Goal: Transaction & Acquisition: Purchase product/service

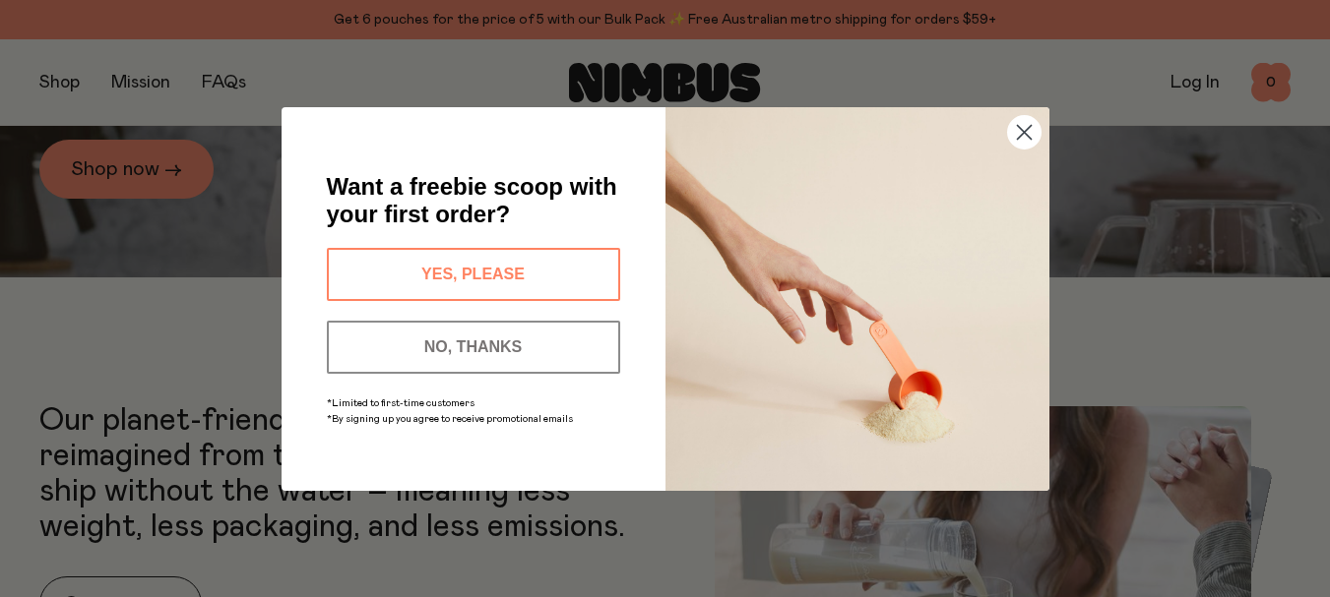
scroll to position [391, 0]
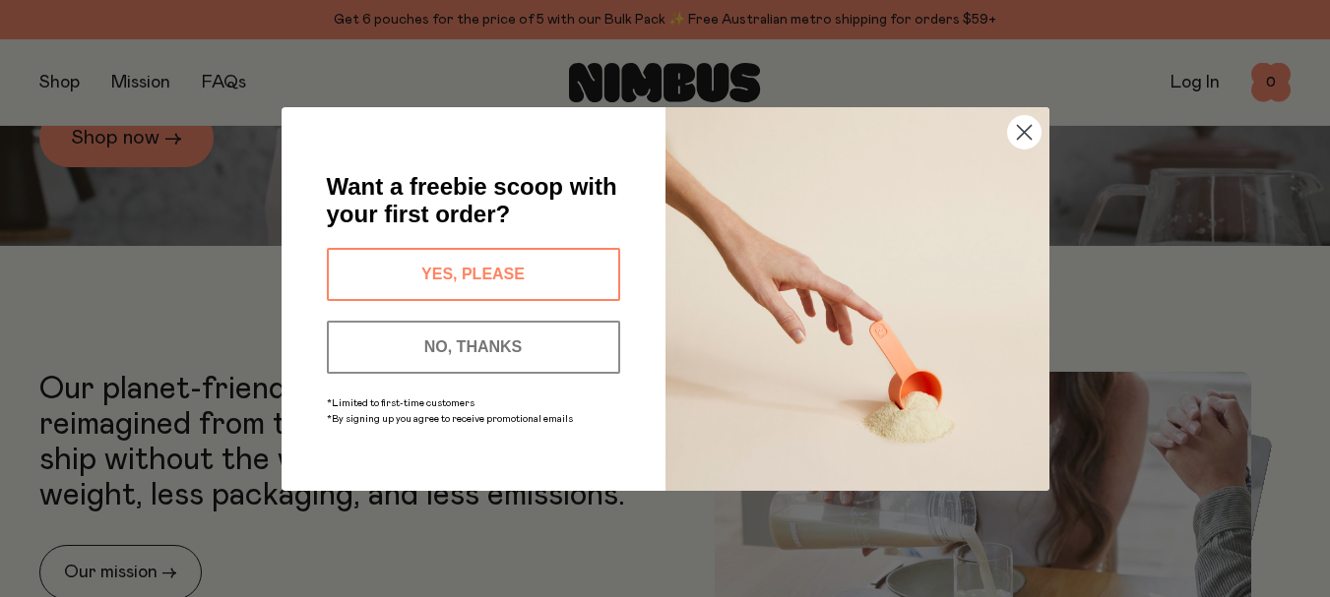
click at [1041, 133] on img "POPUP Form" at bounding box center [857, 299] width 384 height 384
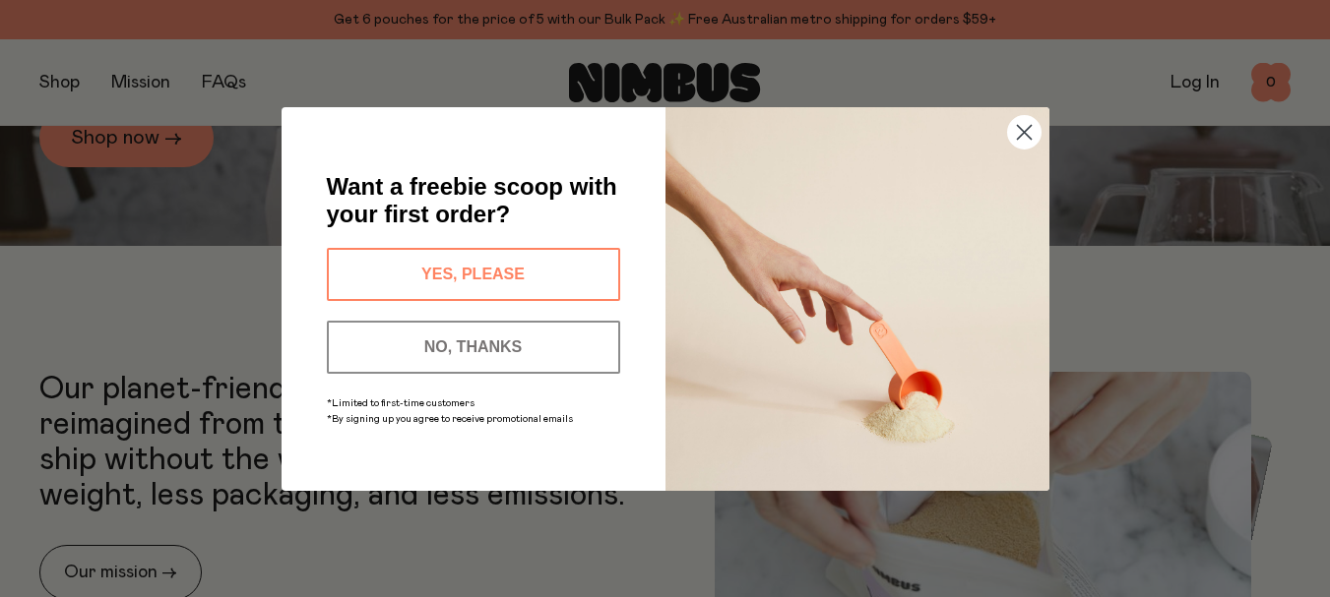
click at [1023, 128] on circle "Close dialog" at bounding box center [1023, 131] width 32 height 32
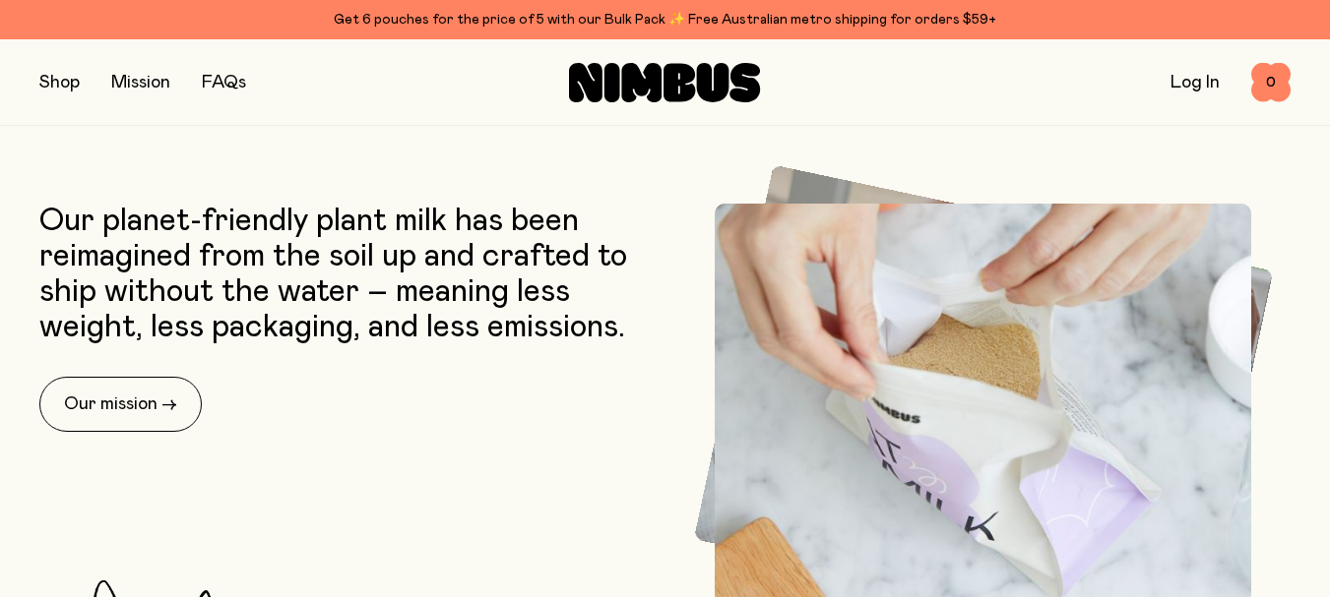
scroll to position [0, 0]
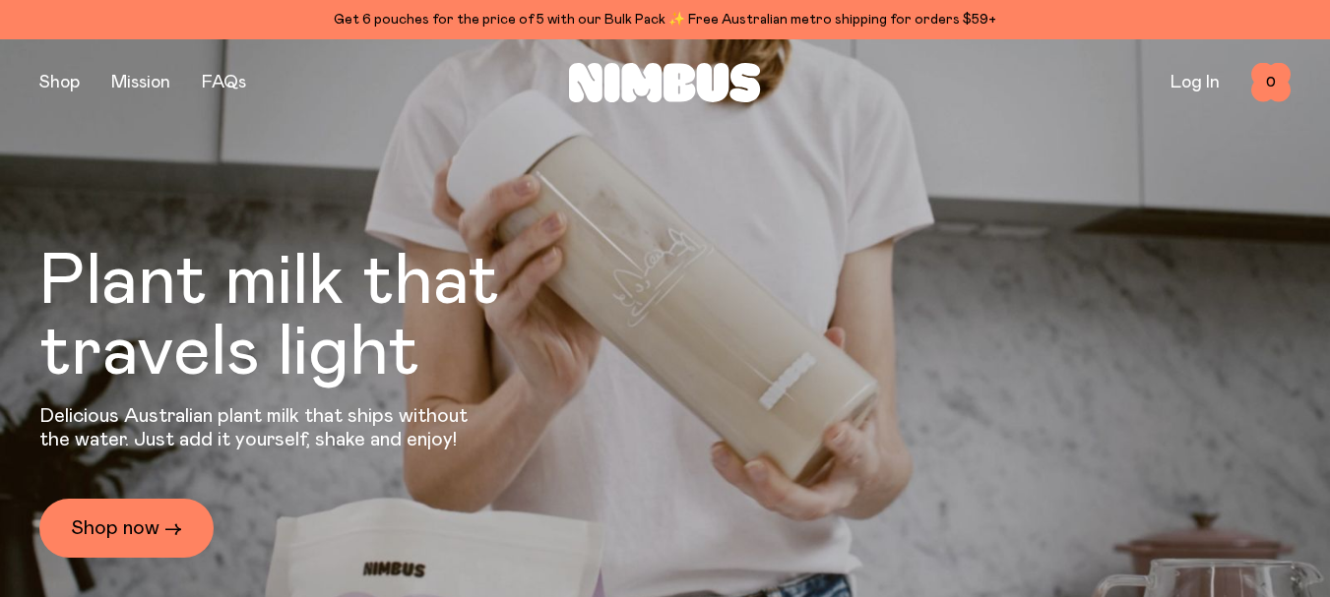
click at [646, 19] on div "Get 6 pouches for the price of 5 with our Bulk Pack ✨ Free Australian metro shi…" at bounding box center [664, 20] width 1251 height 24
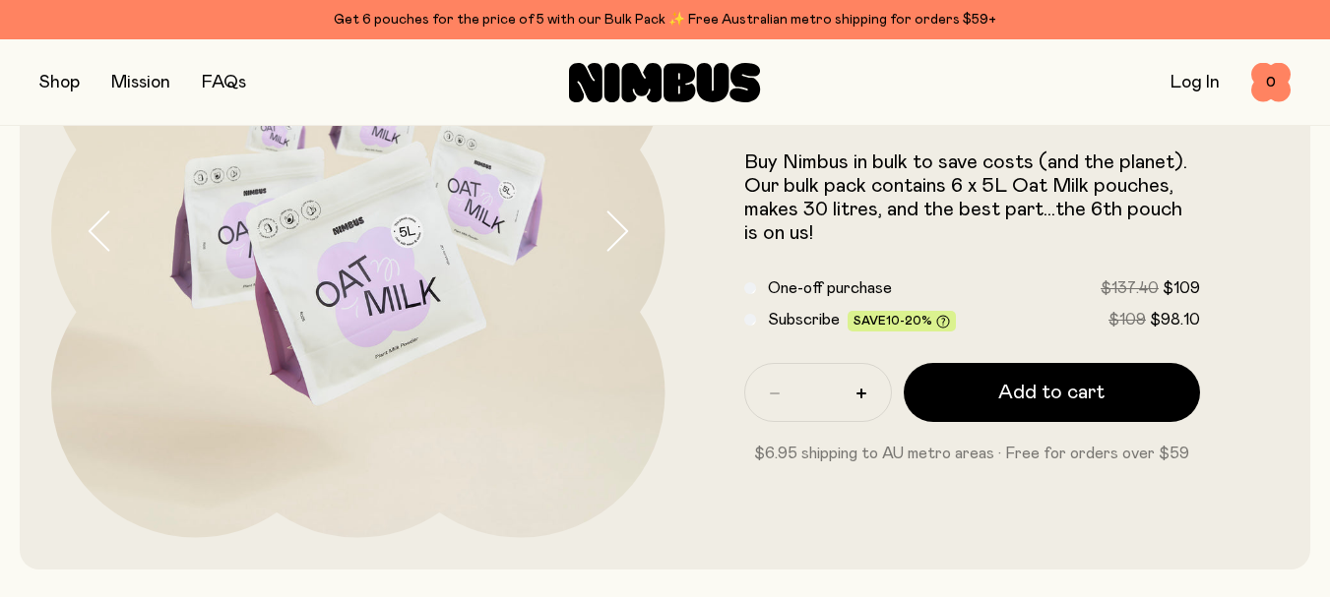
scroll to position [267, 0]
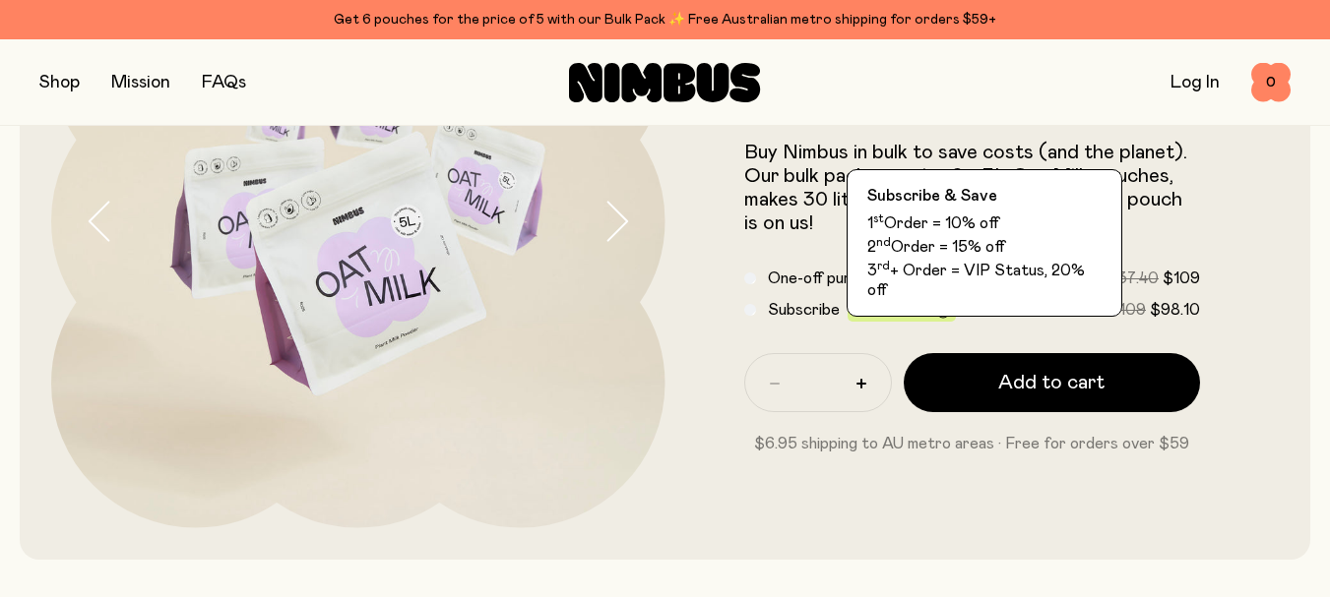
click at [875, 306] on span "Save 10-20%" at bounding box center [901, 312] width 96 height 15
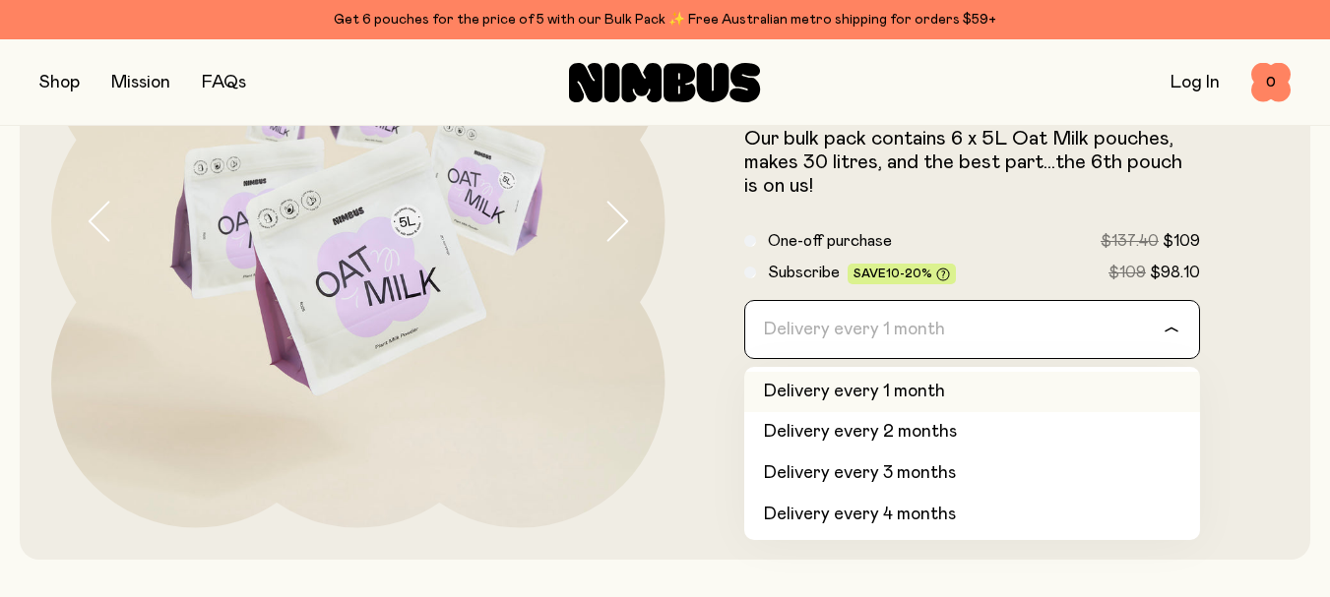
click at [1175, 329] on icon "Search for option" at bounding box center [1171, 330] width 16 height 8
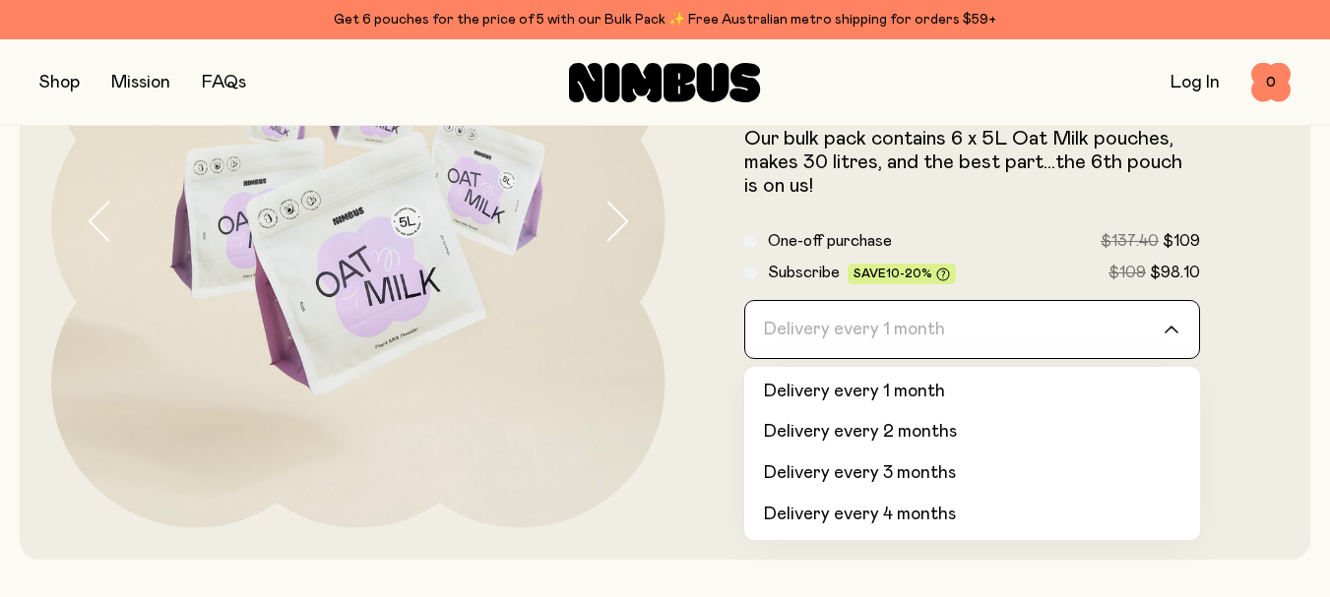
scroll to position [79, 0]
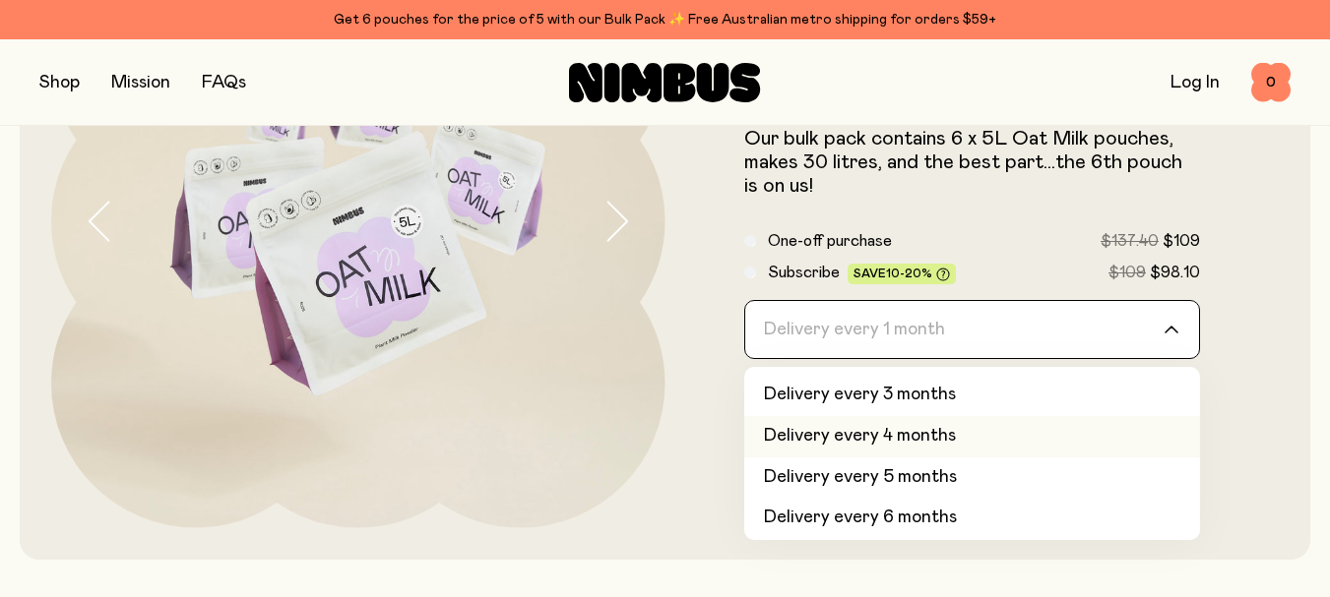
click at [854, 431] on li "Delivery every 4 months" at bounding box center [972, 436] width 457 height 41
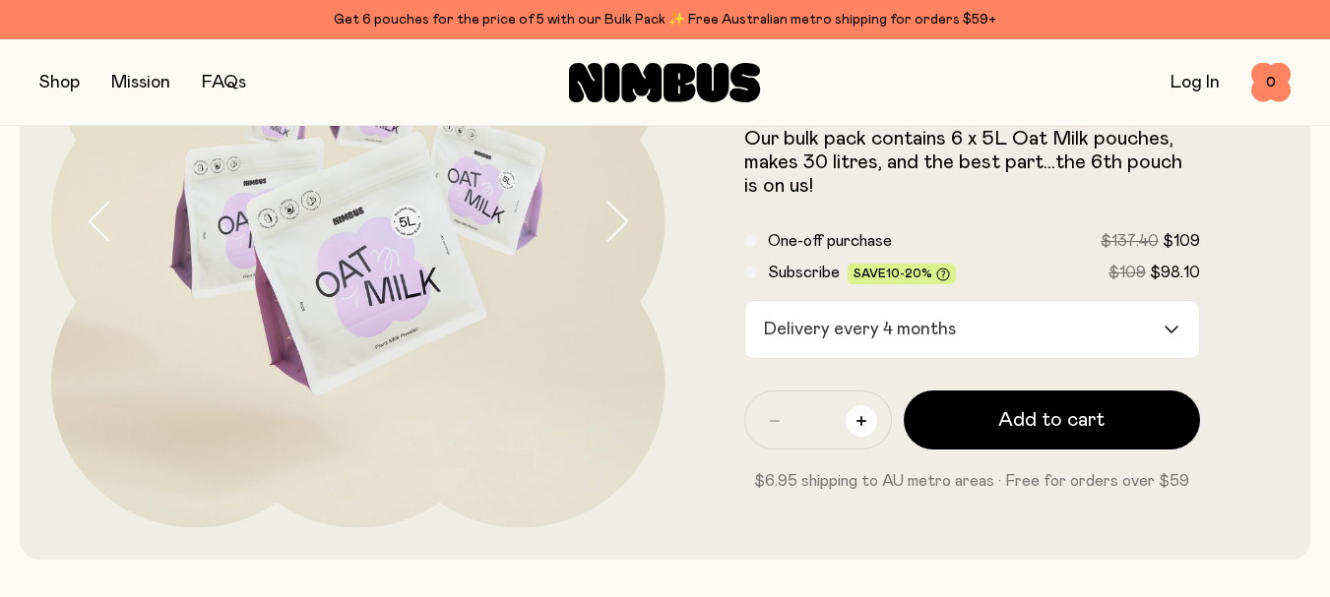
click at [857, 415] on button "button" at bounding box center [860, 421] width 31 height 31
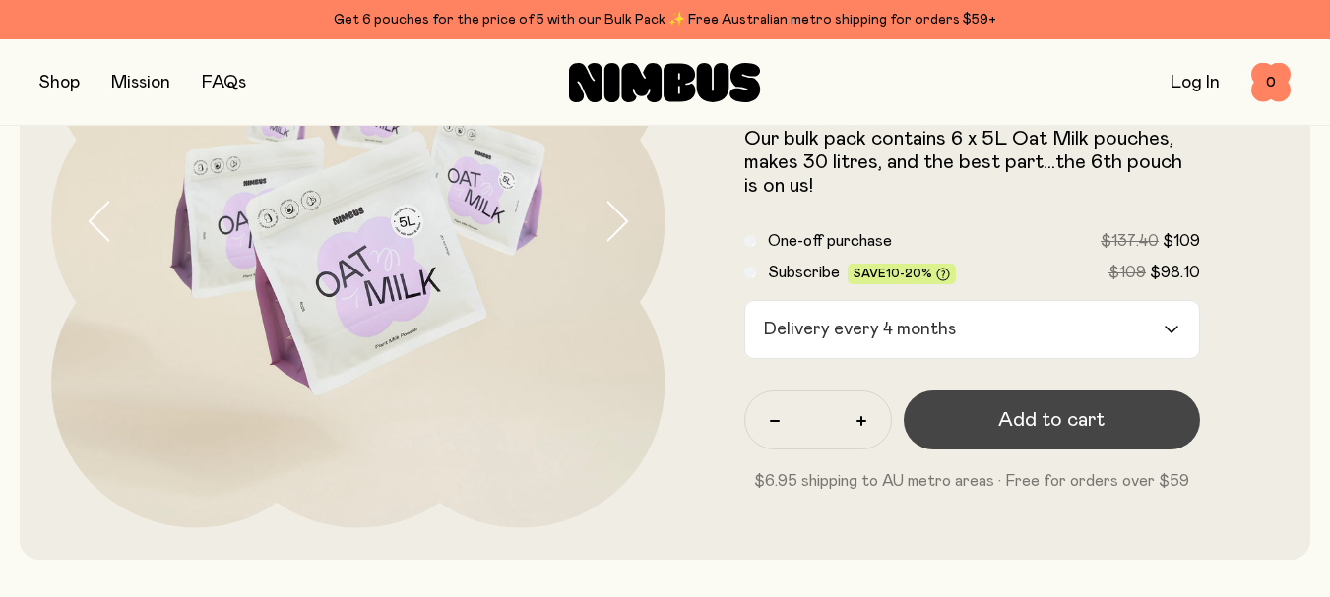
click at [1034, 415] on span "Add to cart" at bounding box center [1051, 420] width 106 height 28
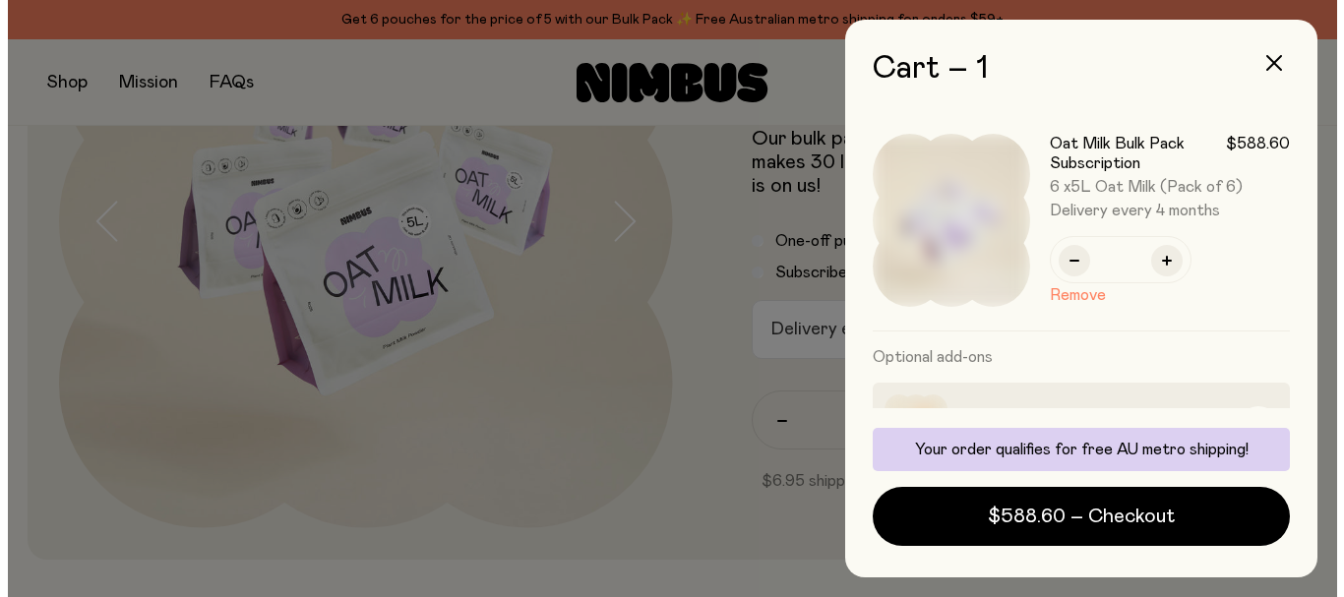
scroll to position [0, 0]
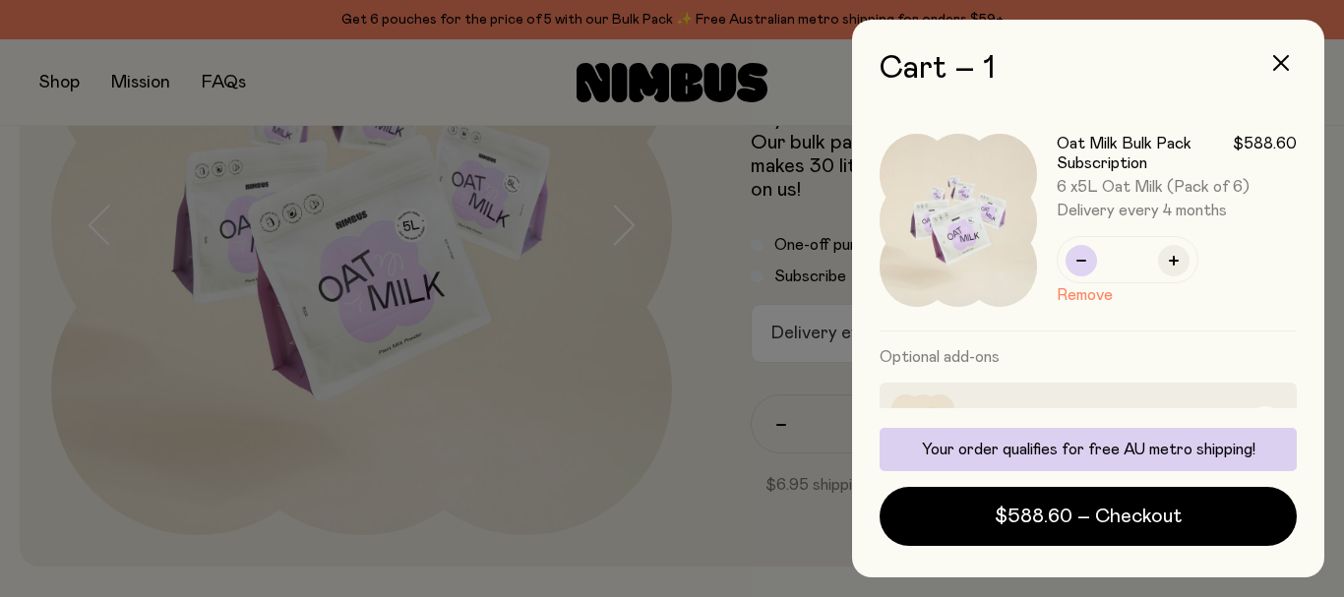
click at [1084, 258] on icon "button" at bounding box center [1082, 261] width 10 height 10
click at [1084, 258] on div "Oat Milk Bulk Pack Subscription $588.60 5 x 5L Oat Milk (Pack of 6) Delivery ev…" at bounding box center [1088, 220] width 417 height 221
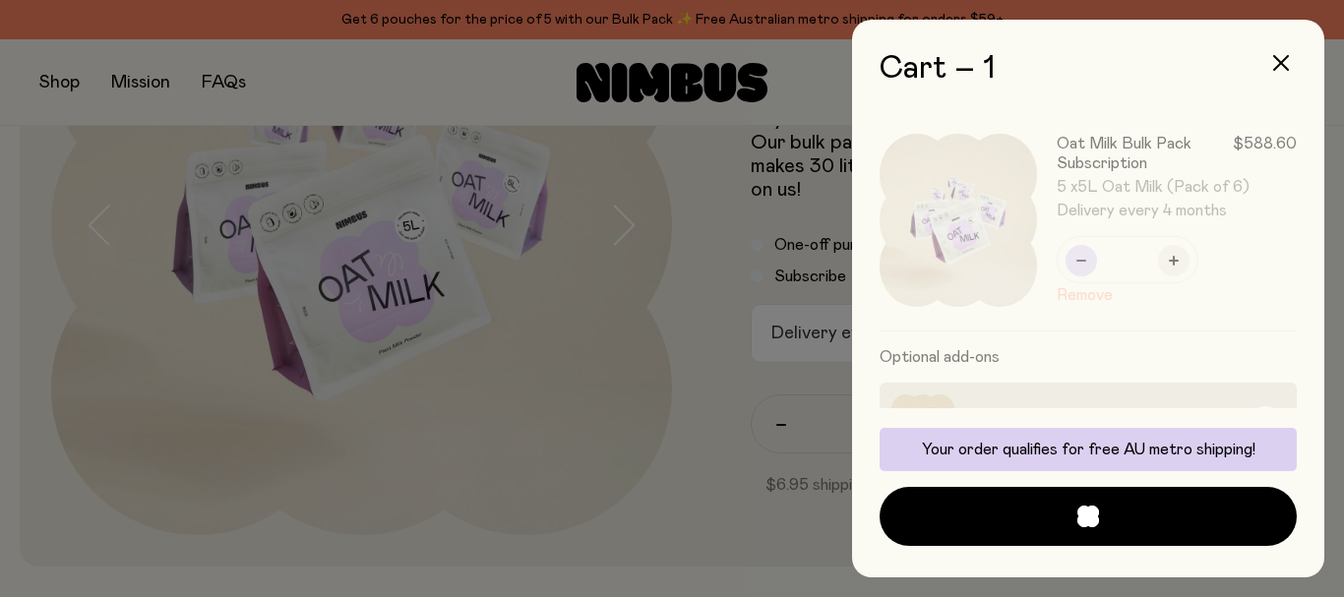
click at [1084, 258] on div at bounding box center [1099, 220] width 398 height 220
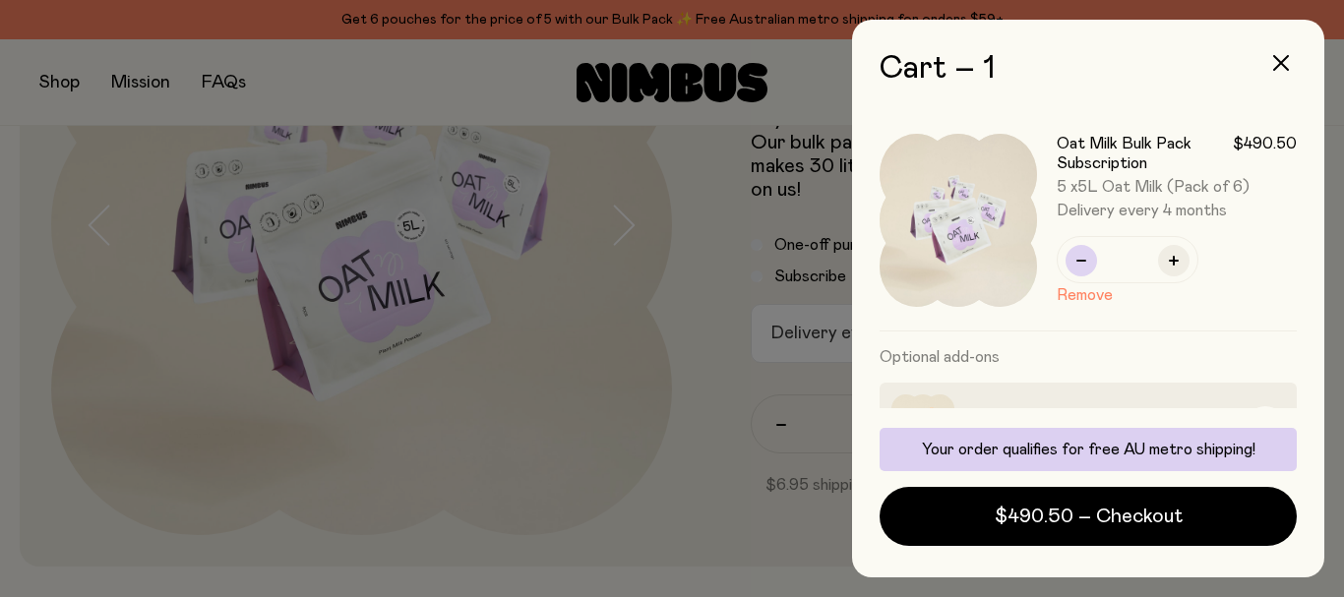
click at [1084, 258] on icon "button" at bounding box center [1082, 261] width 10 height 10
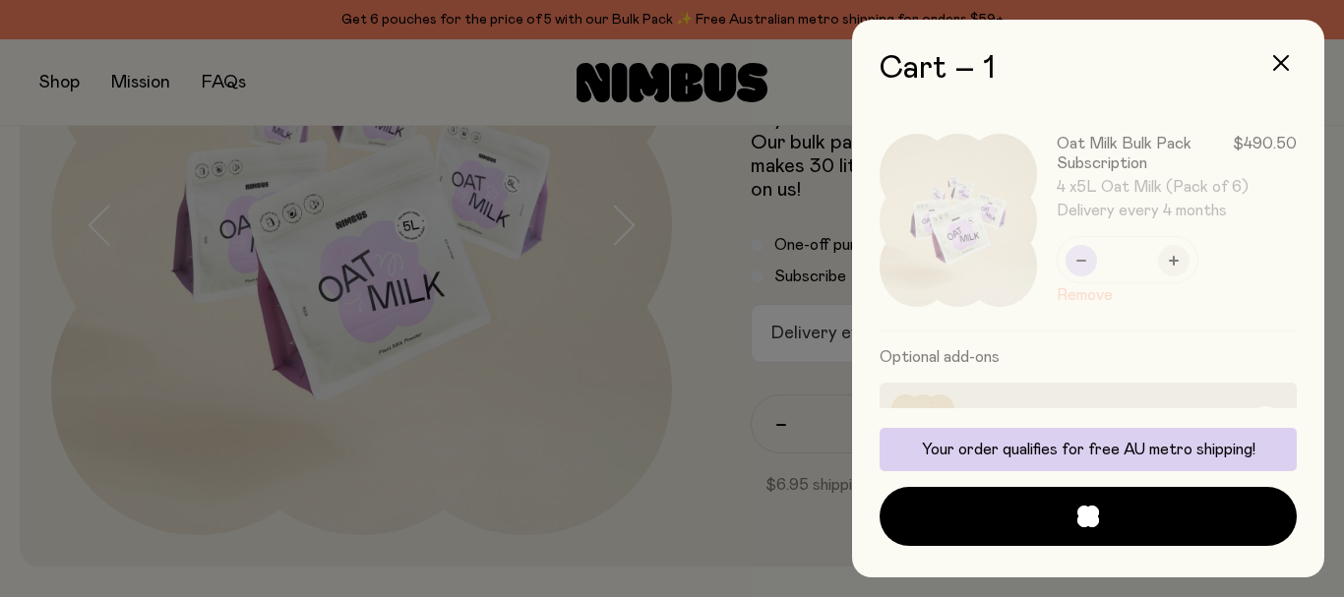
click at [1084, 258] on div at bounding box center [1099, 220] width 398 height 220
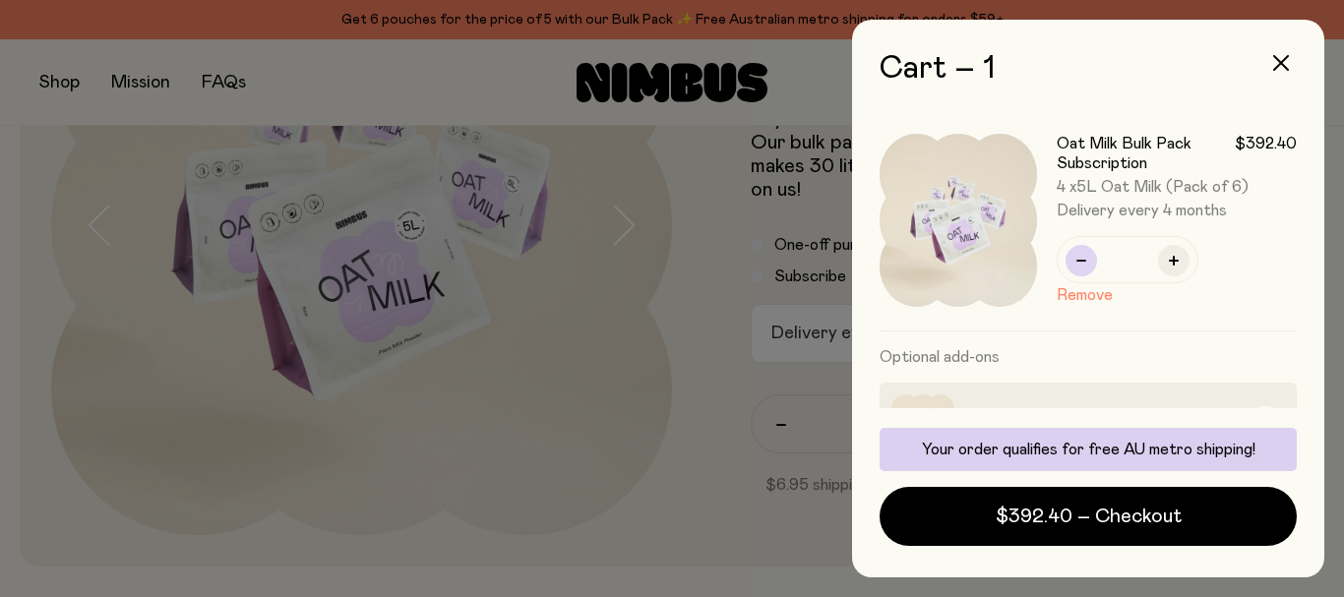
click at [1084, 258] on icon "button" at bounding box center [1082, 261] width 10 height 10
click at [1084, 258] on div "Oat Milk Bulk Pack Subscription $392.40 3 x 5L Oat Milk (Pack of 6) Delivery ev…" at bounding box center [1088, 220] width 417 height 221
click at [1084, 258] on icon "button" at bounding box center [1082, 261] width 10 height 10
click at [1084, 258] on div "Oat Milk Bulk Pack Subscription $294.30 2 x 5L Oat Milk (Pack of 6) Delivery ev…" at bounding box center [1088, 220] width 417 height 221
click at [1084, 258] on icon "button" at bounding box center [1082, 261] width 10 height 10
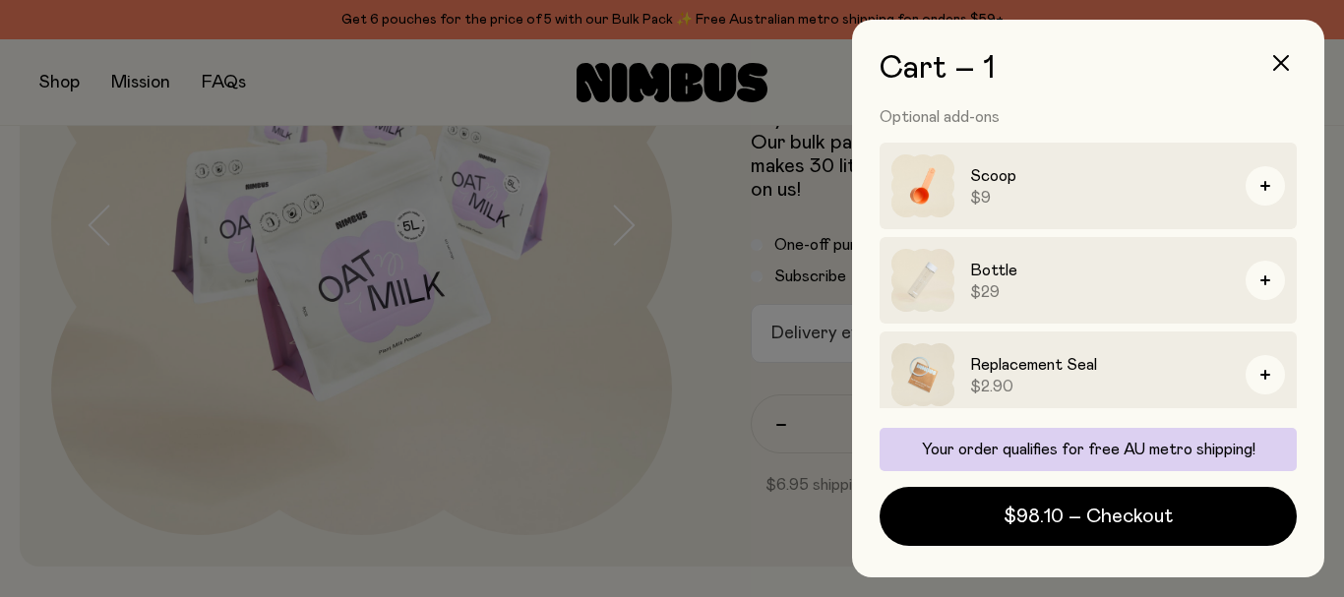
scroll to position [250, 0]
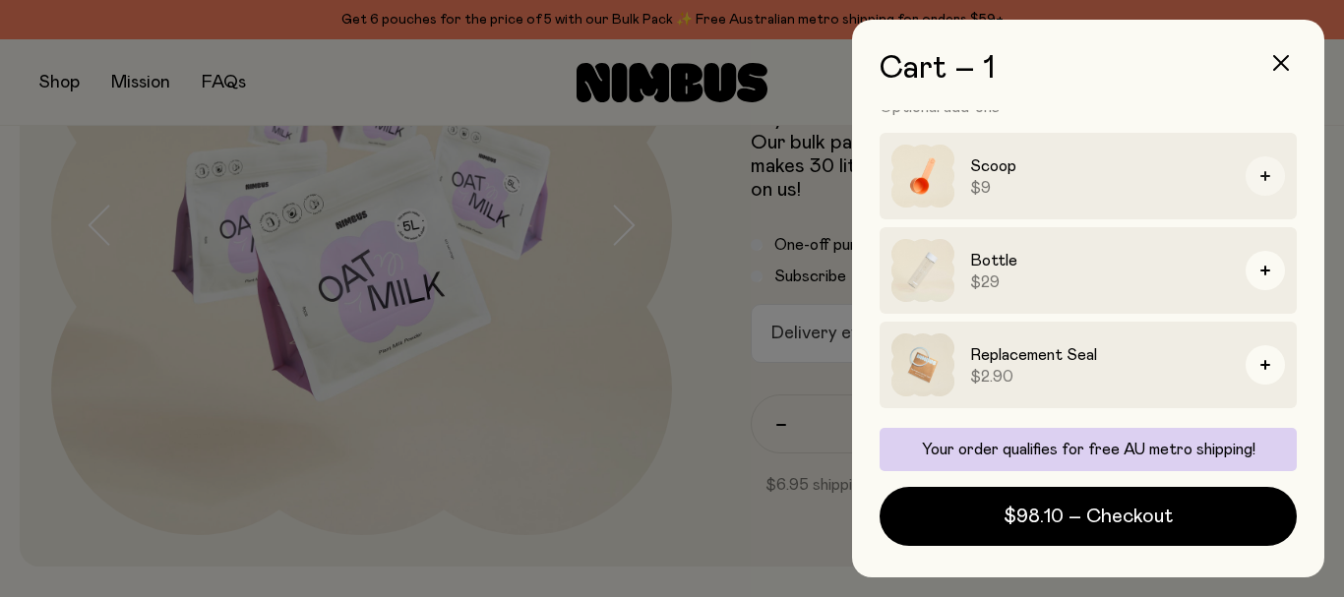
click at [1261, 174] on icon "button" at bounding box center [1266, 176] width 10 height 10
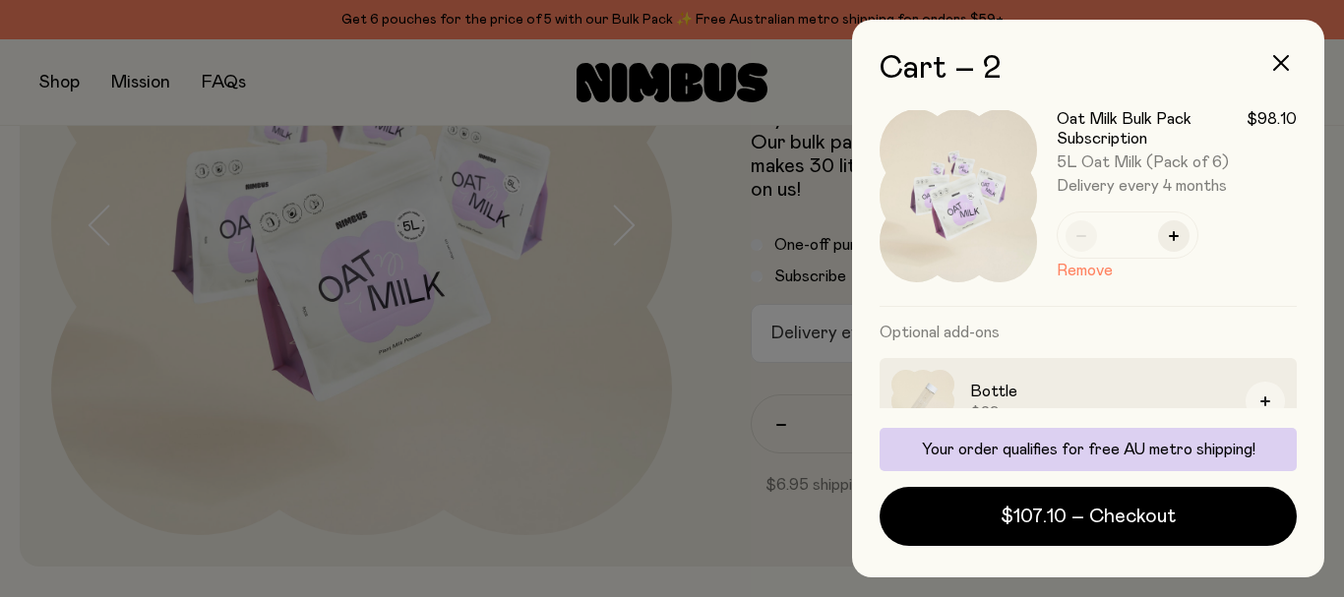
scroll to position [381, 0]
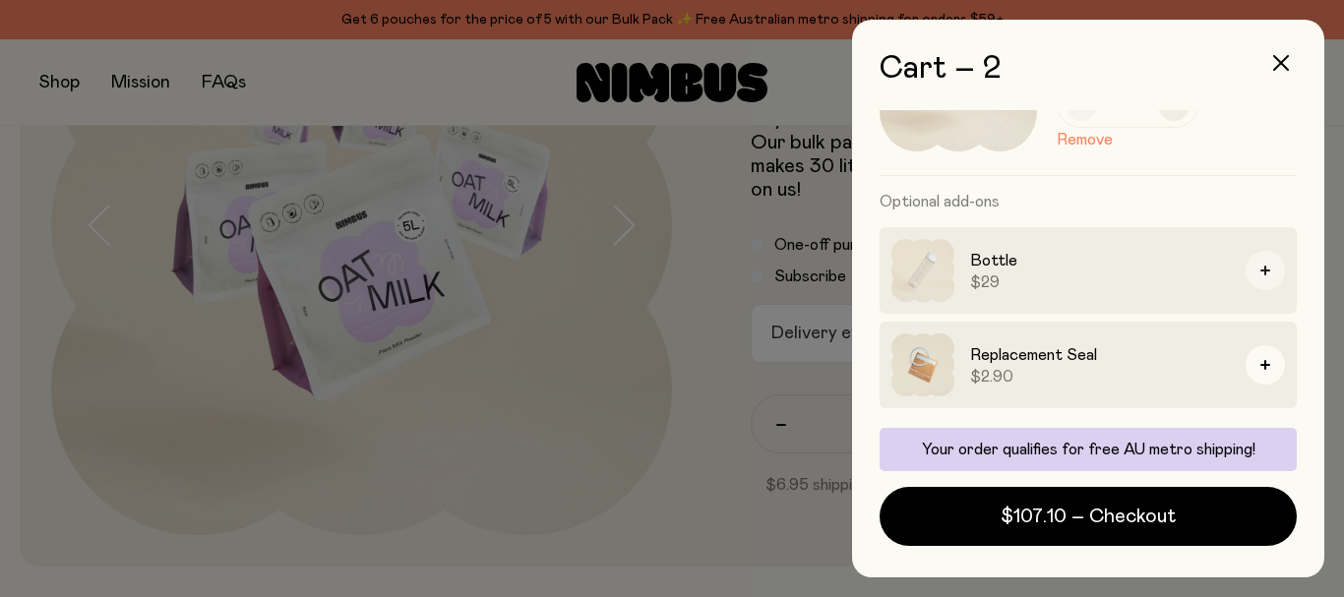
click at [1261, 270] on icon "button" at bounding box center [1266, 271] width 10 height 10
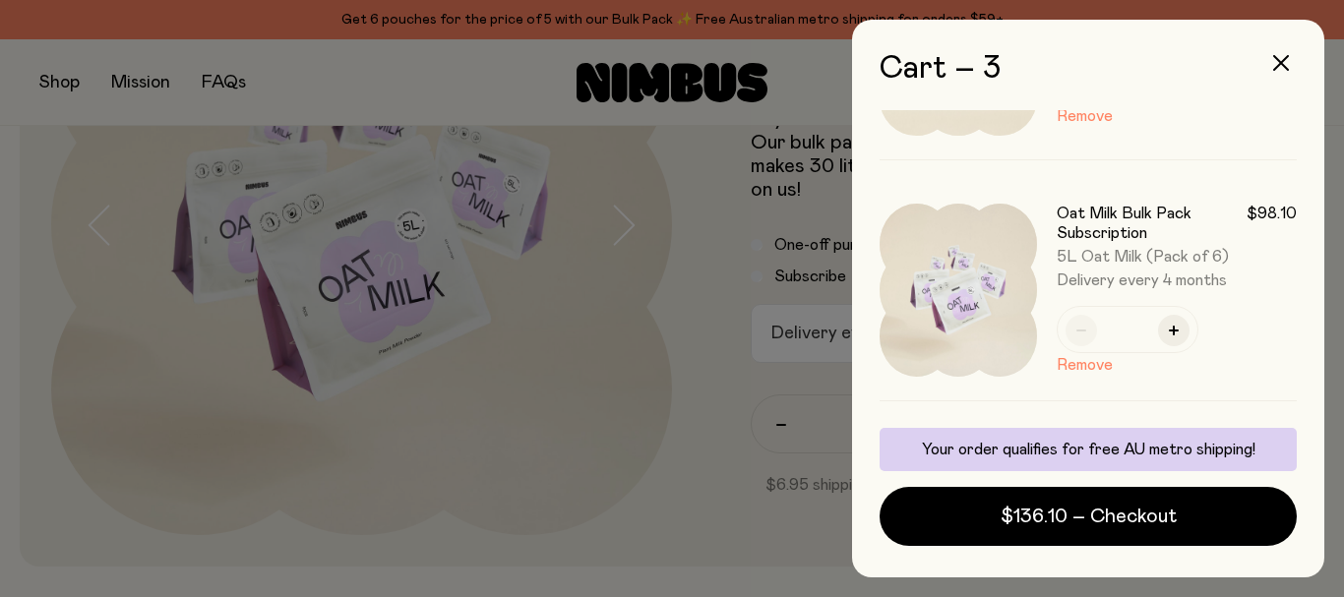
scroll to position [512, 0]
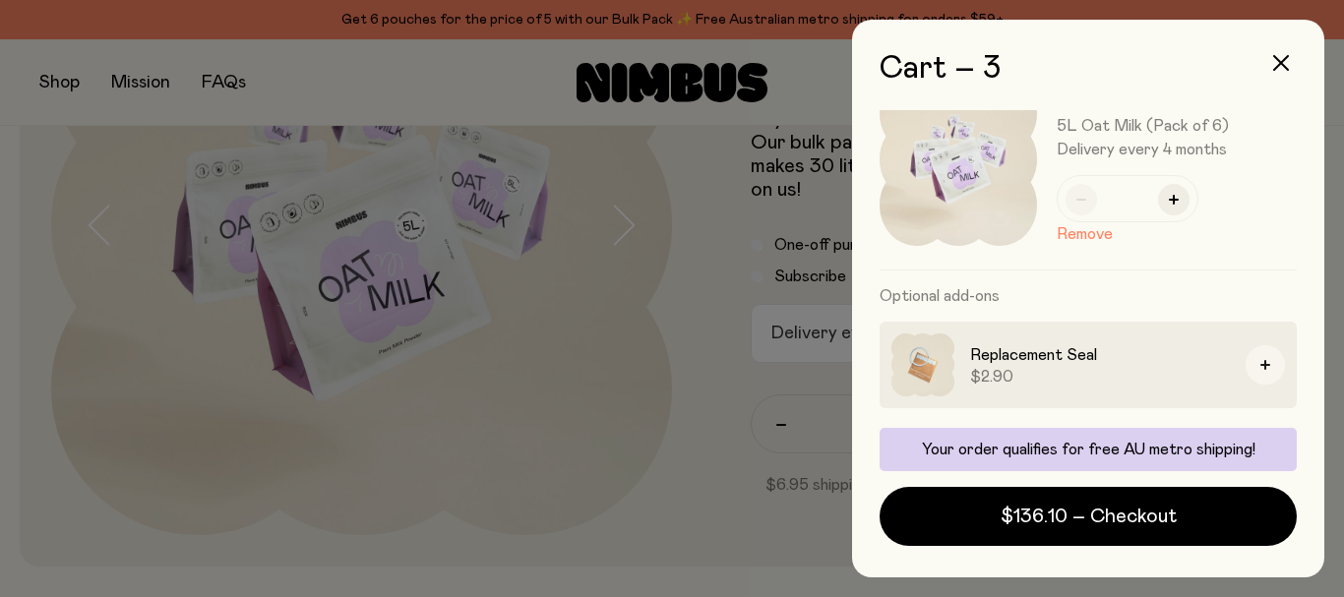
click at [1246, 364] on button "button" at bounding box center [1265, 364] width 39 height 39
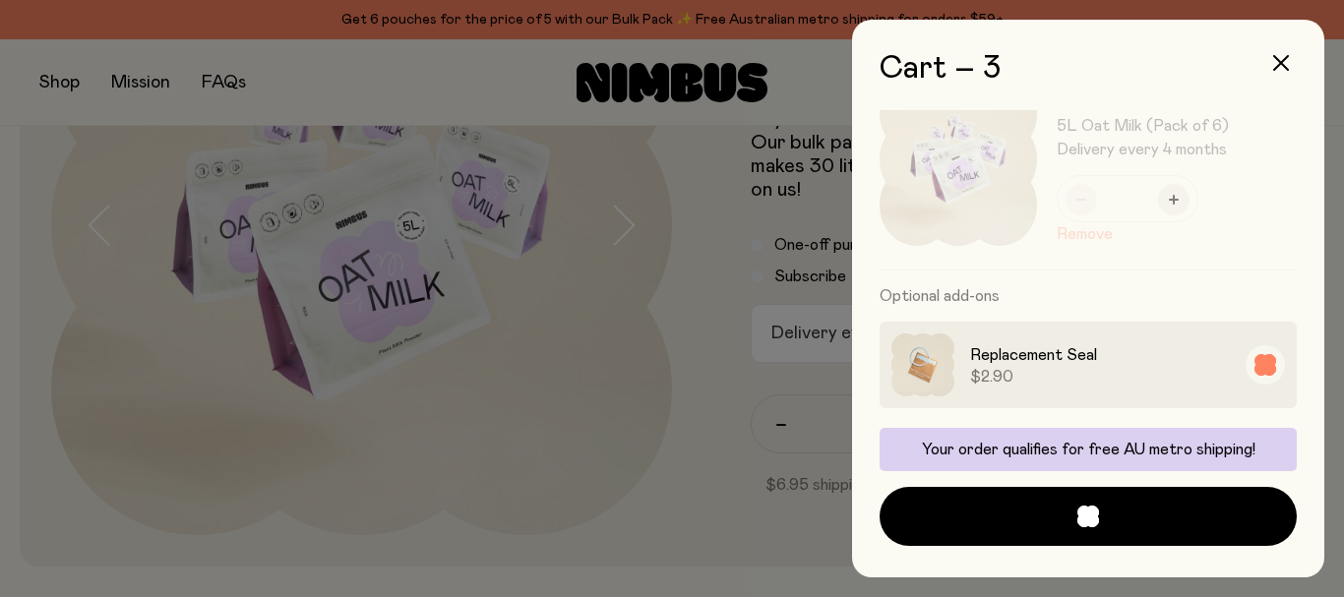
scroll to position [599, 0]
